Goal: Transaction & Acquisition: Purchase product/service

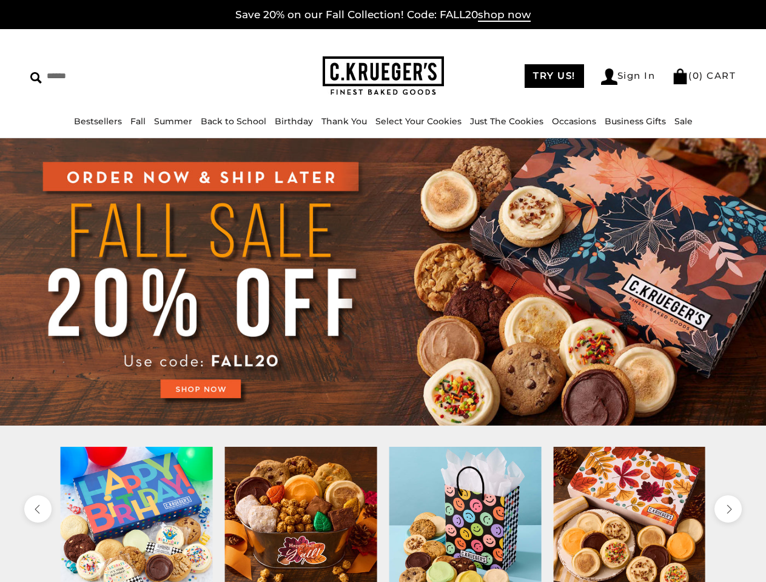
click at [570, 121] on link "Occasions" at bounding box center [574, 121] width 44 height 11
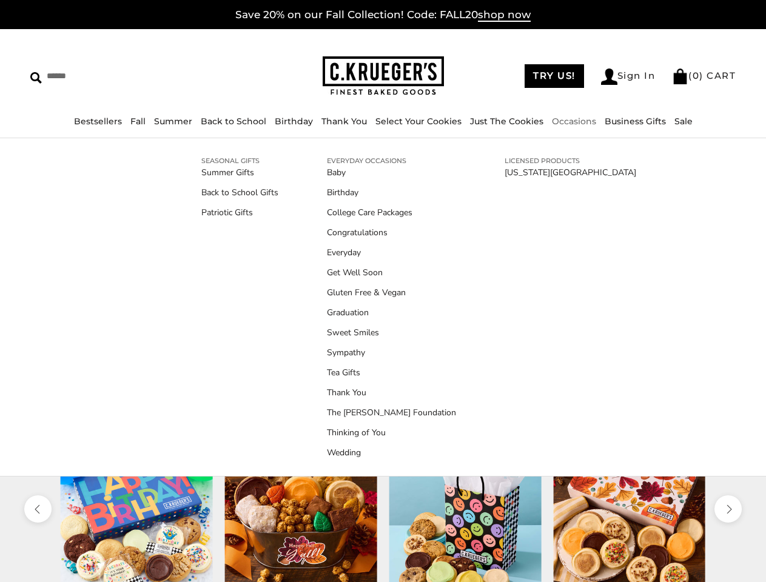
click at [383, 514] on div at bounding box center [465, 523] width 164 height 152
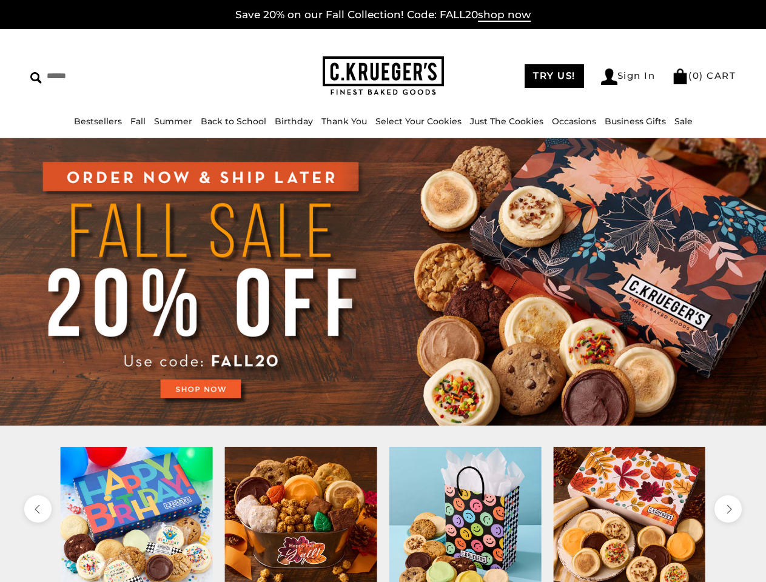
click at [383, 514] on div at bounding box center [465, 523] width 164 height 152
click at [38, 509] on icon "previous" at bounding box center [37, 509] width 11 height 11
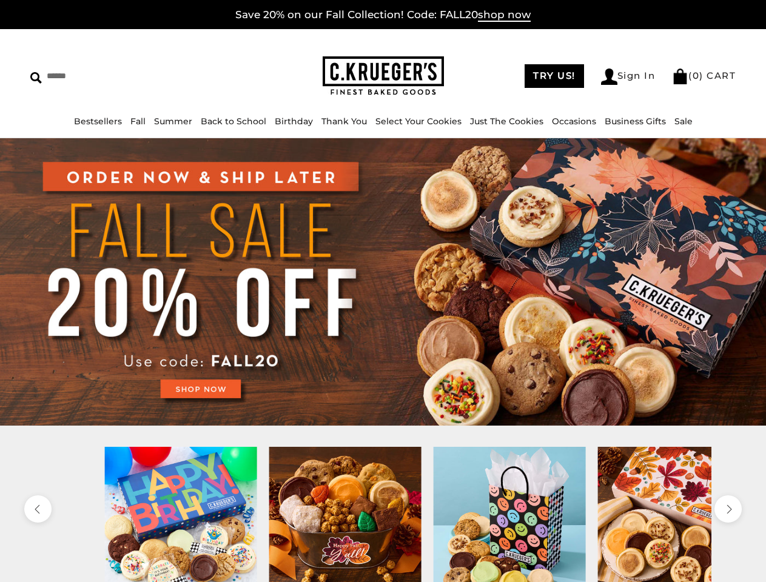
click at [728, 509] on icon "next" at bounding box center [728, 509] width 11 height 11
